Goal: Contribute content

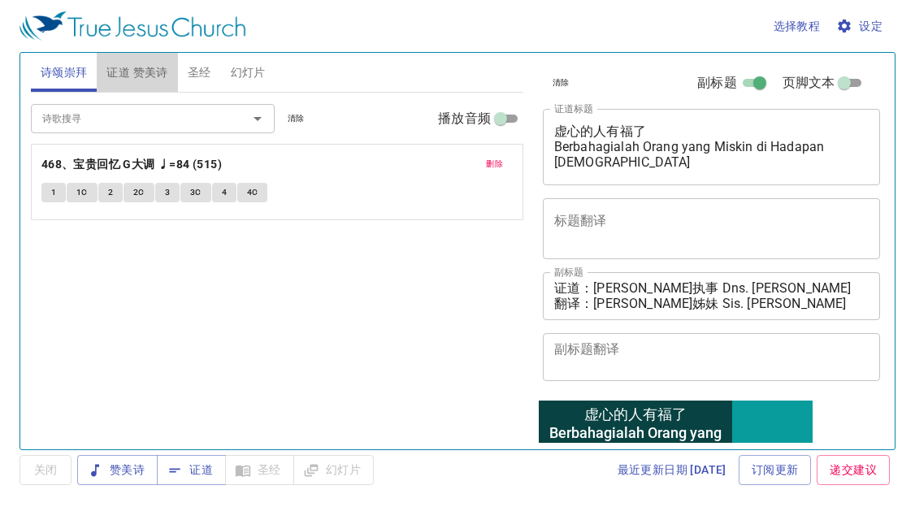
click at [159, 75] on span "证道 赞美诗" at bounding box center [136, 73] width 61 height 20
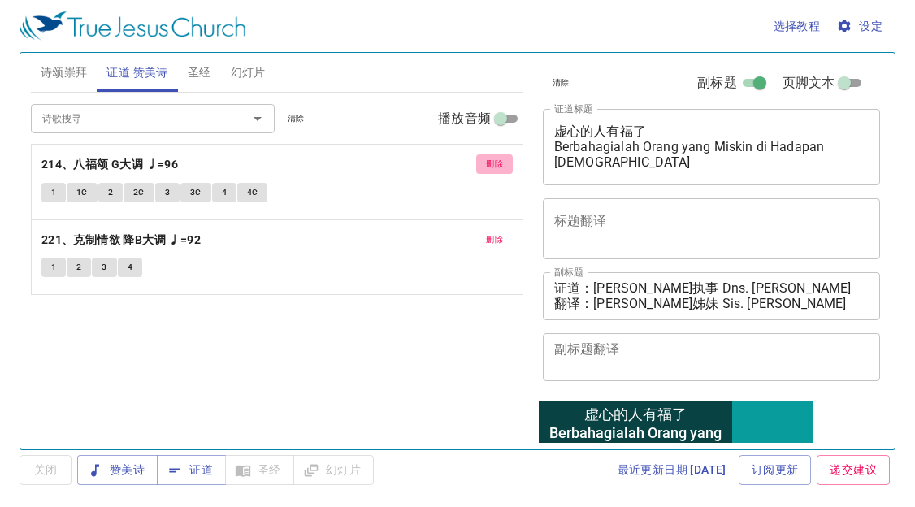
click at [498, 165] on span "删除" at bounding box center [494, 164] width 17 height 15
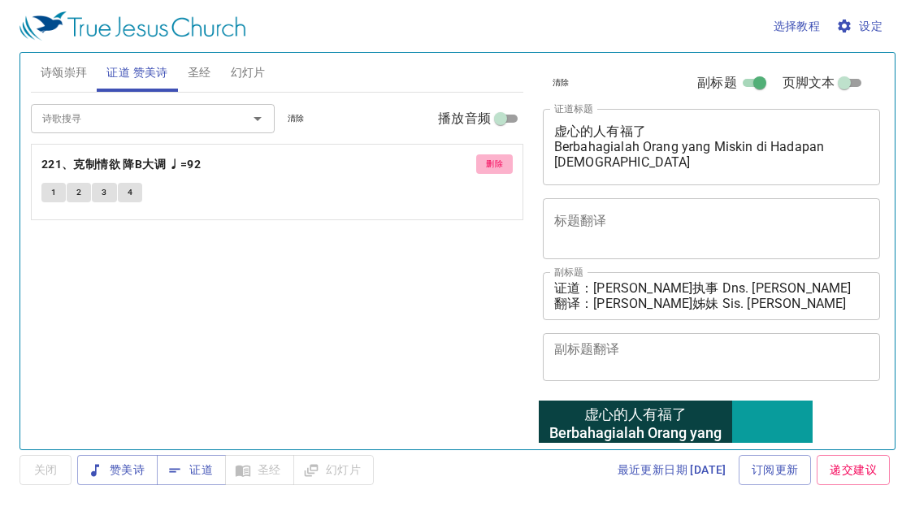
click at [498, 165] on span "删除" at bounding box center [494, 164] width 17 height 15
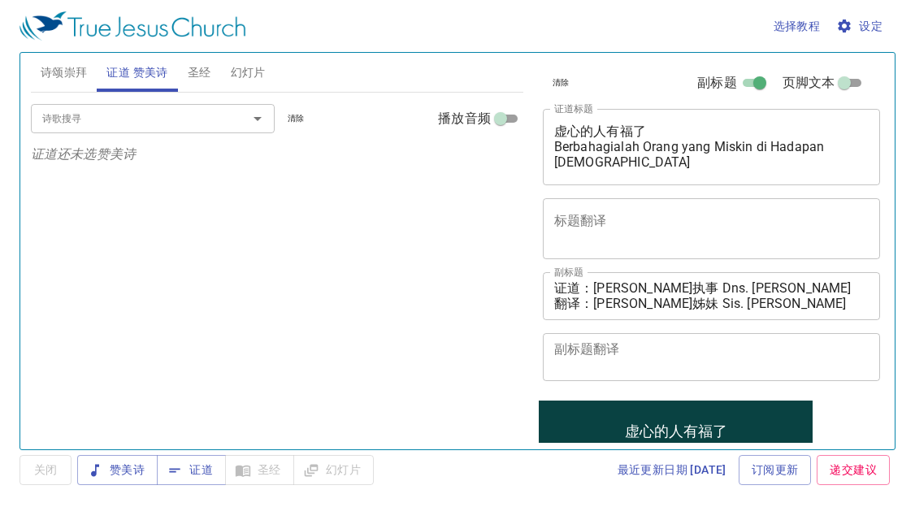
click at [201, 126] on input "诗歌搜寻" at bounding box center [129, 118] width 186 height 19
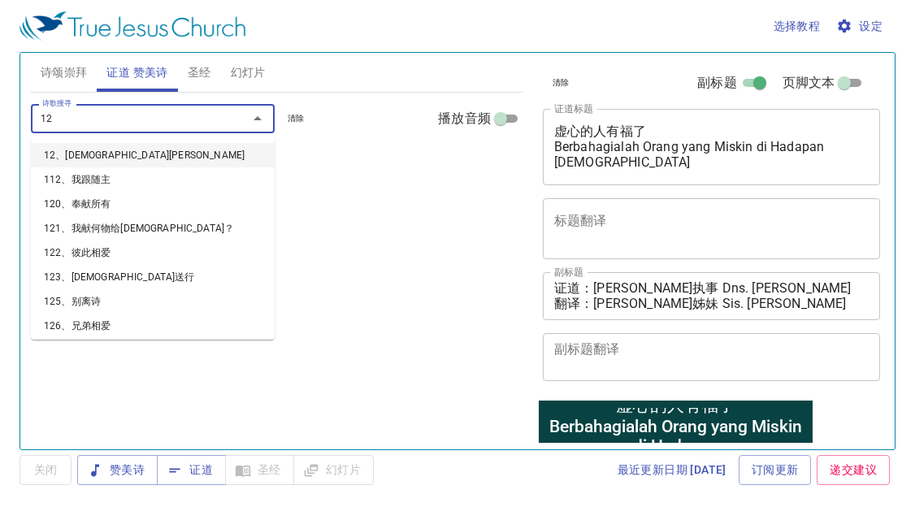
type input "129"
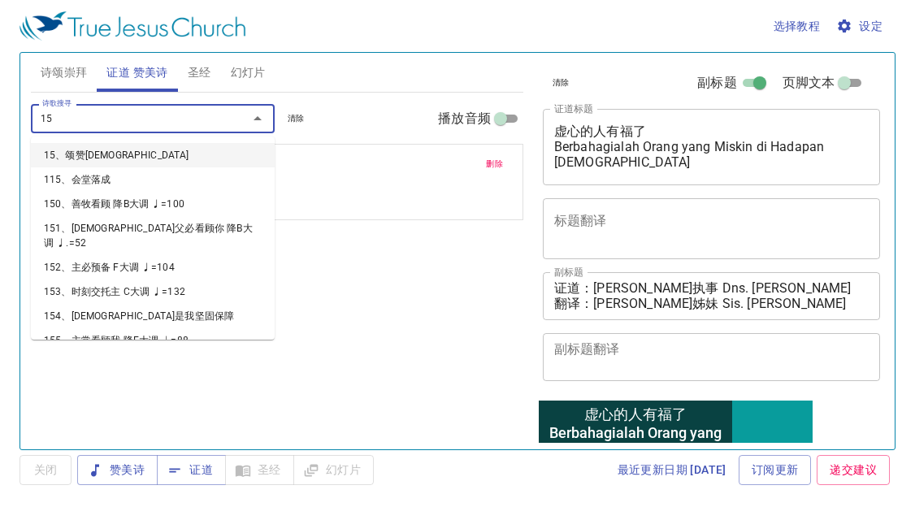
type input "156"
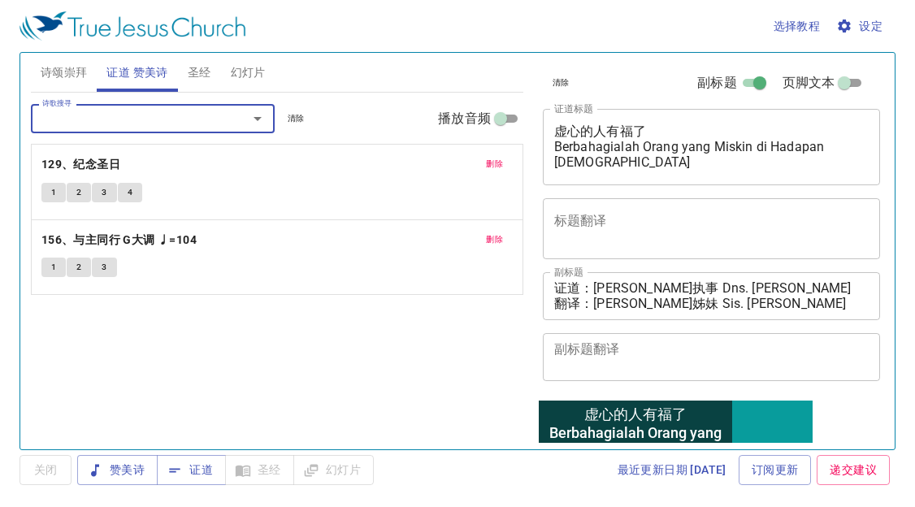
click at [58, 73] on span "诗颂崇拜" at bounding box center [64, 73] width 47 height 20
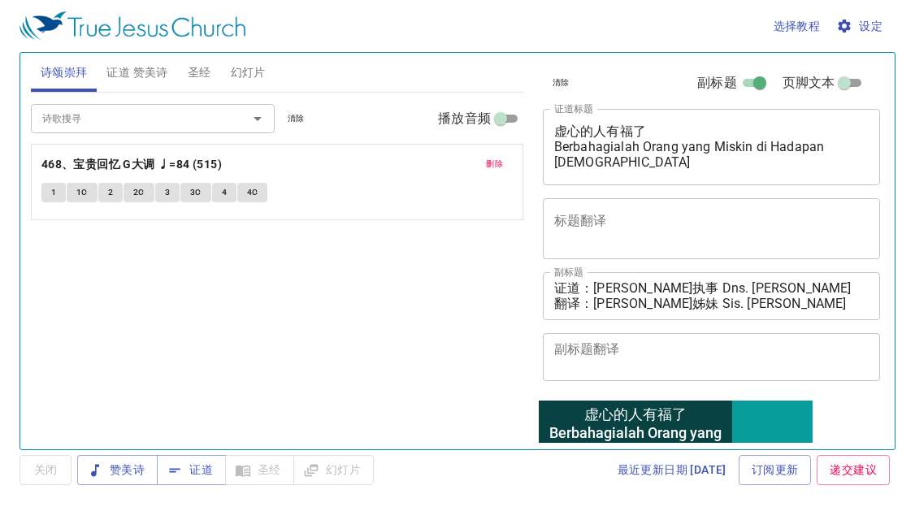
click at [483, 160] on button "删除" at bounding box center [494, 164] width 37 height 20
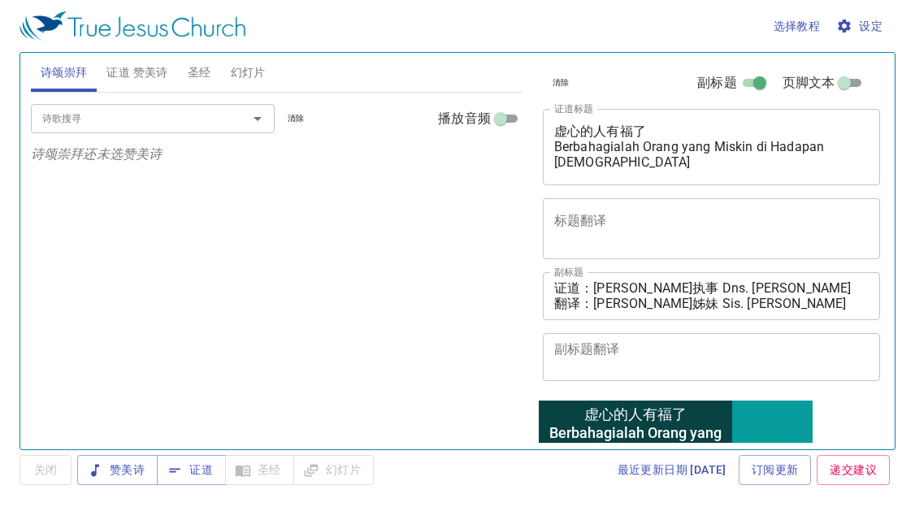
click at [71, 238] on div "诗歌搜寻 诗歌搜寻 清除 播放音频 诗颂崇拜还未选赞美诗" at bounding box center [277, 264] width 493 height 343
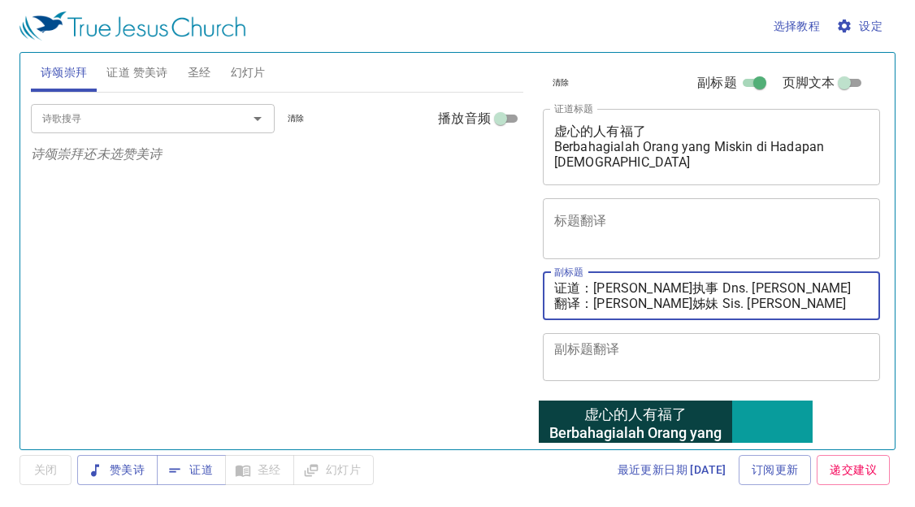
drag, startPoint x: 598, startPoint y: 302, endPoint x: 810, endPoint y: 302, distance: 211.4
click at [814, 302] on textarea "证道：[PERSON_NAME]执事 Dns. [PERSON_NAME] 翻译：[PERSON_NAME]姊妹 Sis. [PERSON_NAME]" at bounding box center [711, 295] width 315 height 31
paste textarea "[PERSON_NAME]姊妹 [PERSON_NAME]. Tseu Set Nee"
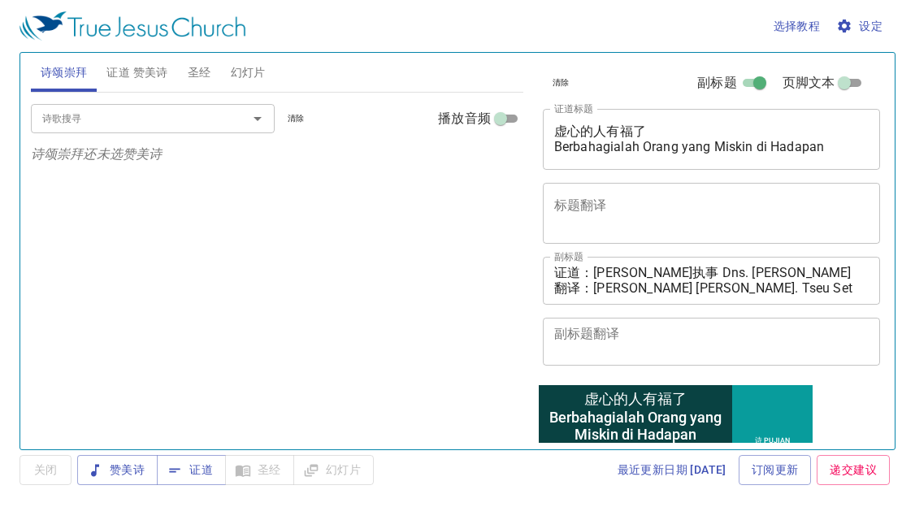
drag, startPoint x: 84, startPoint y: 250, endPoint x: 105, endPoint y: 238, distance: 24.4
click at [84, 250] on div "诗歌搜寻 诗歌搜寻 清除 播放音频 诗颂崇拜还未选赞美诗" at bounding box center [277, 264] width 493 height 343
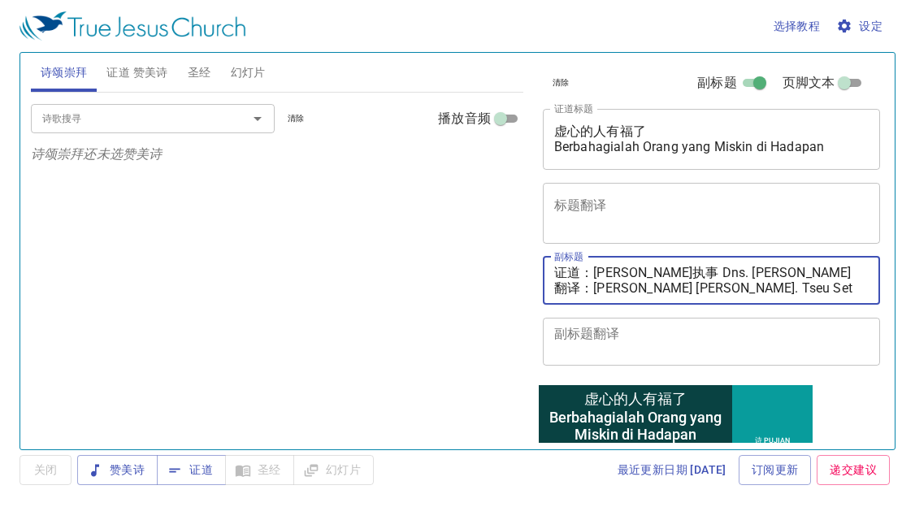
drag, startPoint x: 595, startPoint y: 270, endPoint x: 812, endPoint y: 263, distance: 217.1
click at [812, 263] on div "证道：[PERSON_NAME]执事 Dns. [PERSON_NAME] 翻译：[PERSON_NAME] [PERSON_NAME]. Tseu Set …" at bounding box center [712, 281] width 338 height 48
paste textarea "[PERSON_NAME]执事 Dns. [PERSON_NAME]"
type textarea "证道：[PERSON_NAME]执事 Dns. [PERSON_NAME] 翻译：[PERSON_NAME] [PERSON_NAME]. Tseu Set …"
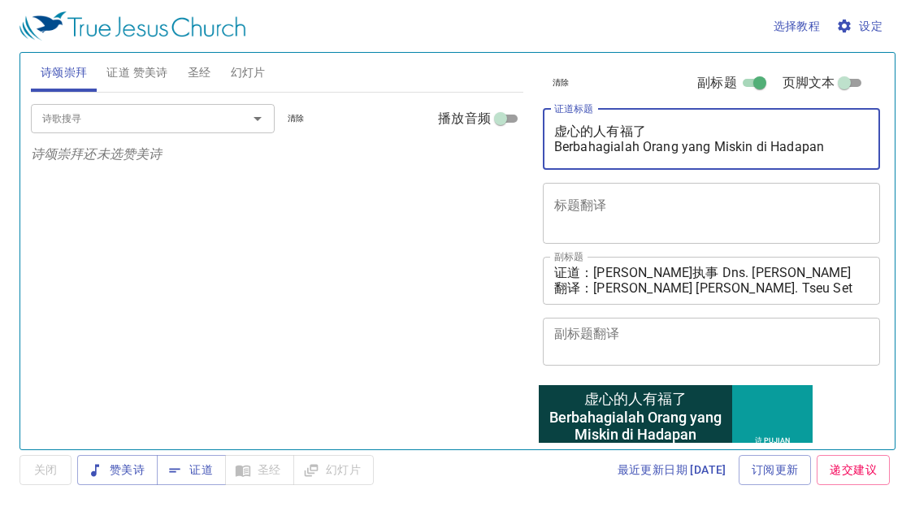
drag, startPoint x: 555, startPoint y: 139, endPoint x: 658, endPoint y: 142, distance: 102.5
click at [658, 142] on textarea "虚心的人有福了 Berbahagialah Orang yang Miskin di Hadapan [DEMOGRAPHIC_DATA]" at bounding box center [711, 139] width 315 height 31
drag, startPoint x: 559, startPoint y: 136, endPoint x: 875, endPoint y: 141, distance: 315.5
click at [875, 141] on div "清除 副标题 页脚文本 证道标题 虚心的人有福了 Berbahagialah Orang yang Miskin di Hadapan Allah x 证道标…" at bounding box center [710, 244] width 361 height 397
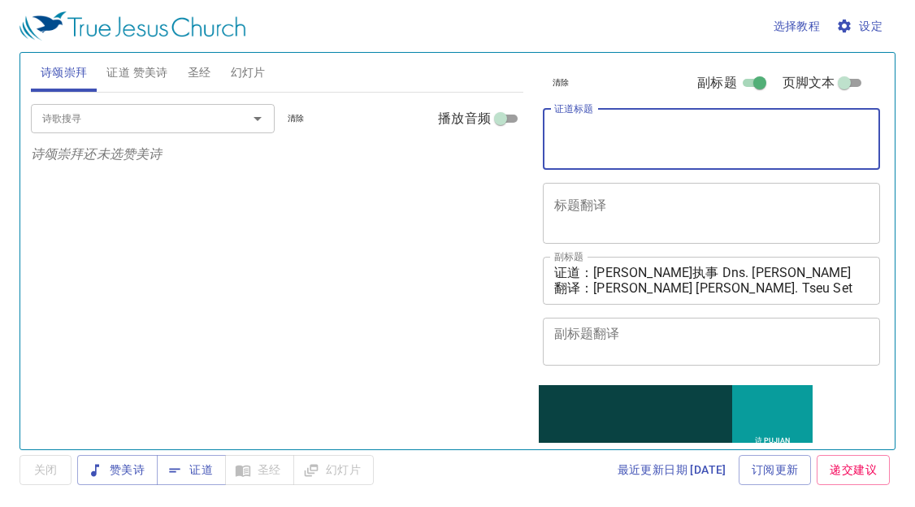
click at [437, 217] on div "诗歌搜寻 诗歌搜寻 清除 播放音频 诗颂崇拜还未选赞美诗" at bounding box center [277, 264] width 493 height 343
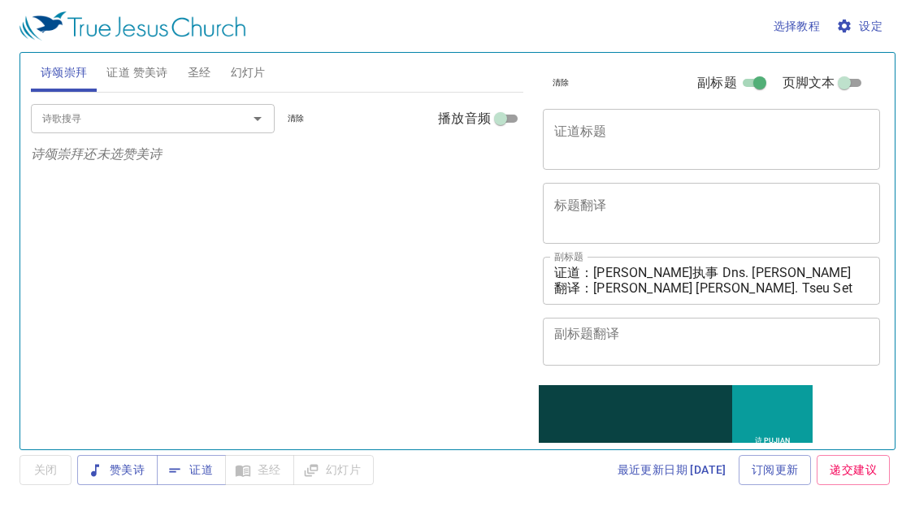
scroll to position [204, 0]
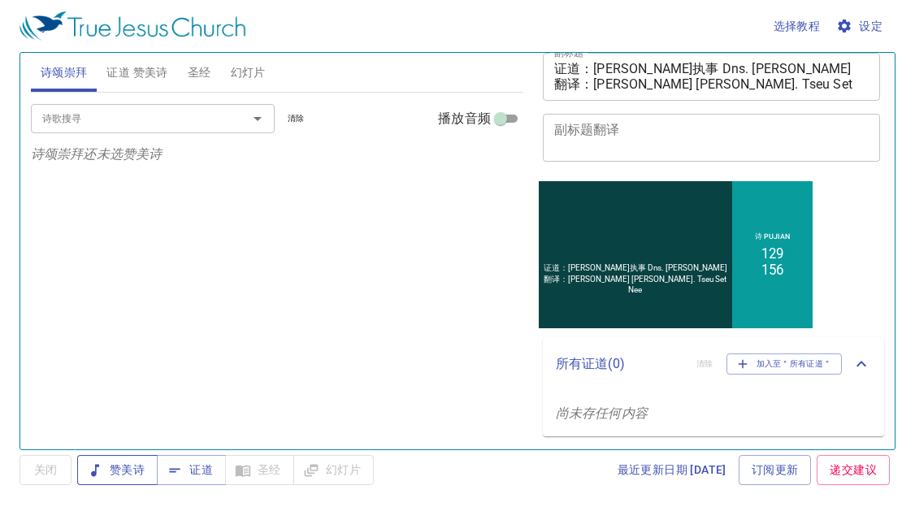
click at [123, 474] on span "赞美诗" at bounding box center [117, 470] width 54 height 20
